Goal: Obtain resource: Obtain resource

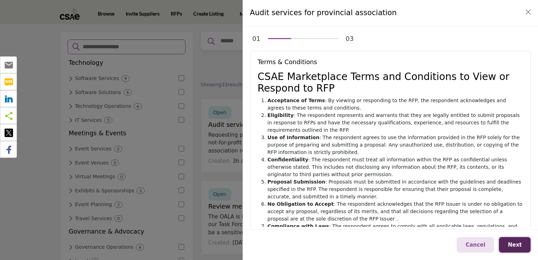
click at [511, 244] on span "Next" at bounding box center [515, 245] width 14 height 6
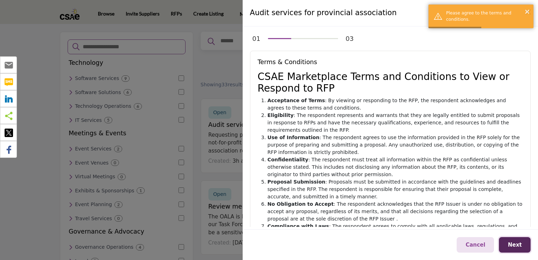
scroll to position [120, 0]
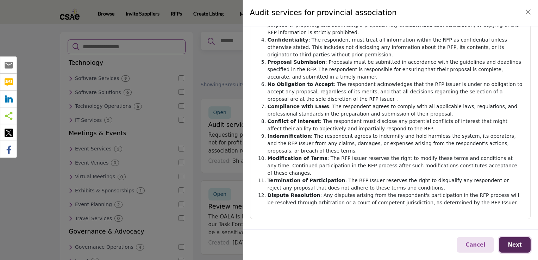
click at [510, 244] on span "Next" at bounding box center [515, 245] width 14 height 6
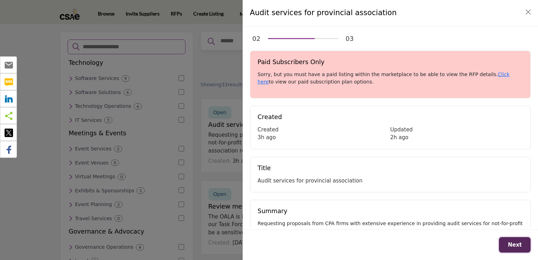
click at [521, 243] on span "Next" at bounding box center [515, 245] width 14 height 6
click at [479, 76] on link "Click here" at bounding box center [384, 77] width 252 height 13
